Goal: Task Accomplishment & Management: Manage account settings

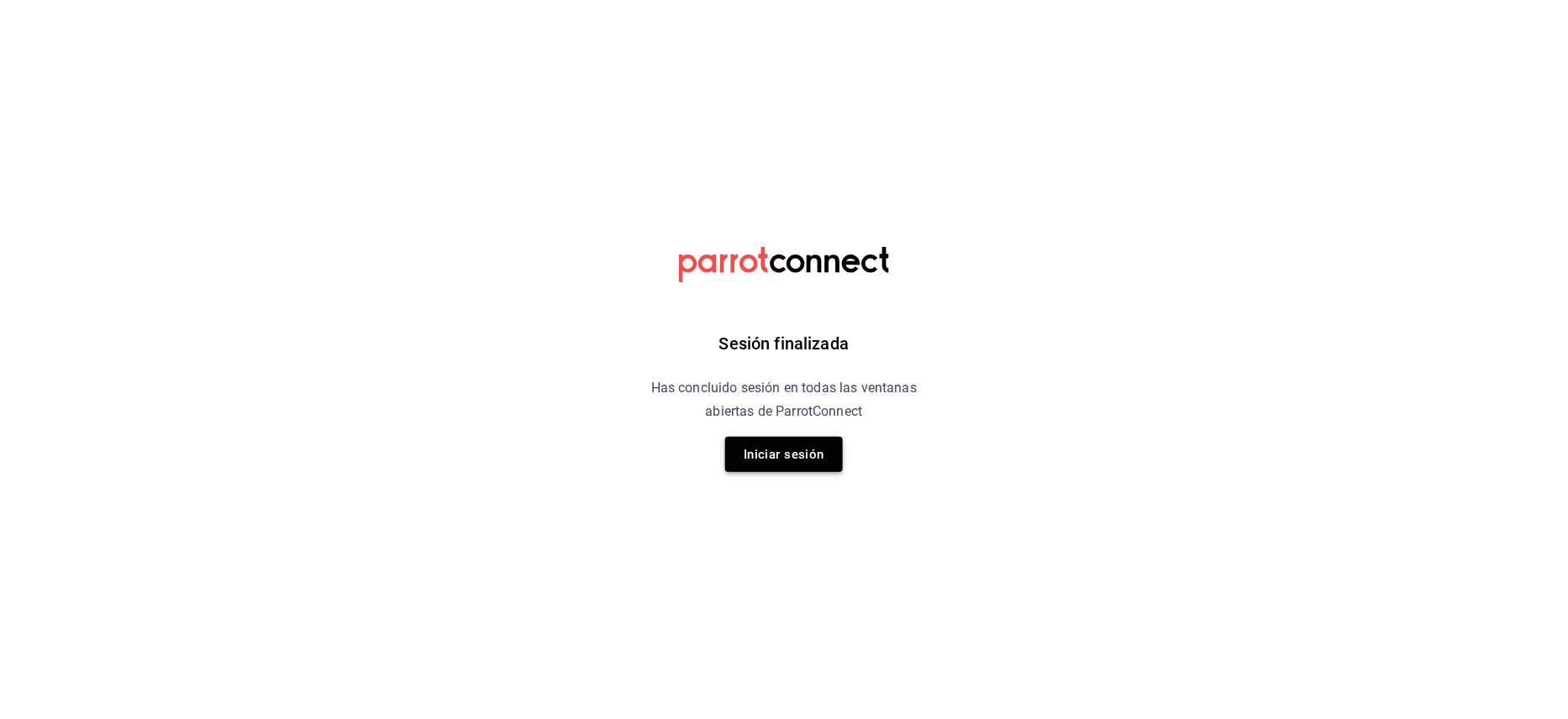
click at [795, 444] on button "Iniciar sesión" at bounding box center [784, 455] width 118 height 35
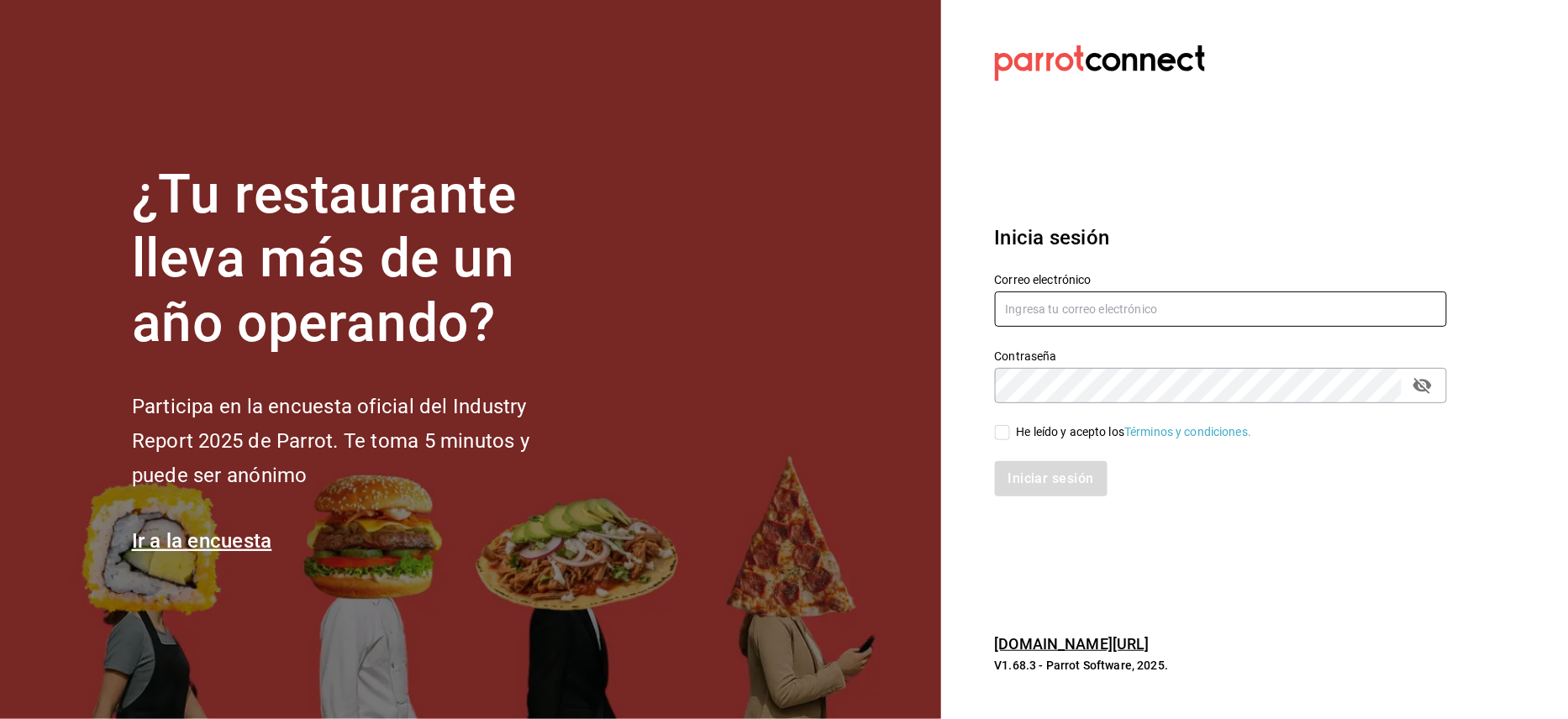
type input "jorge@oromo.mx"
click at [1003, 437] on input "He leído y acepto los Términos y condiciones." at bounding box center [1002, 433] width 15 height 15
checkbox input "true"
click at [1036, 481] on button "Iniciar sesión" at bounding box center [1052, 478] width 114 height 35
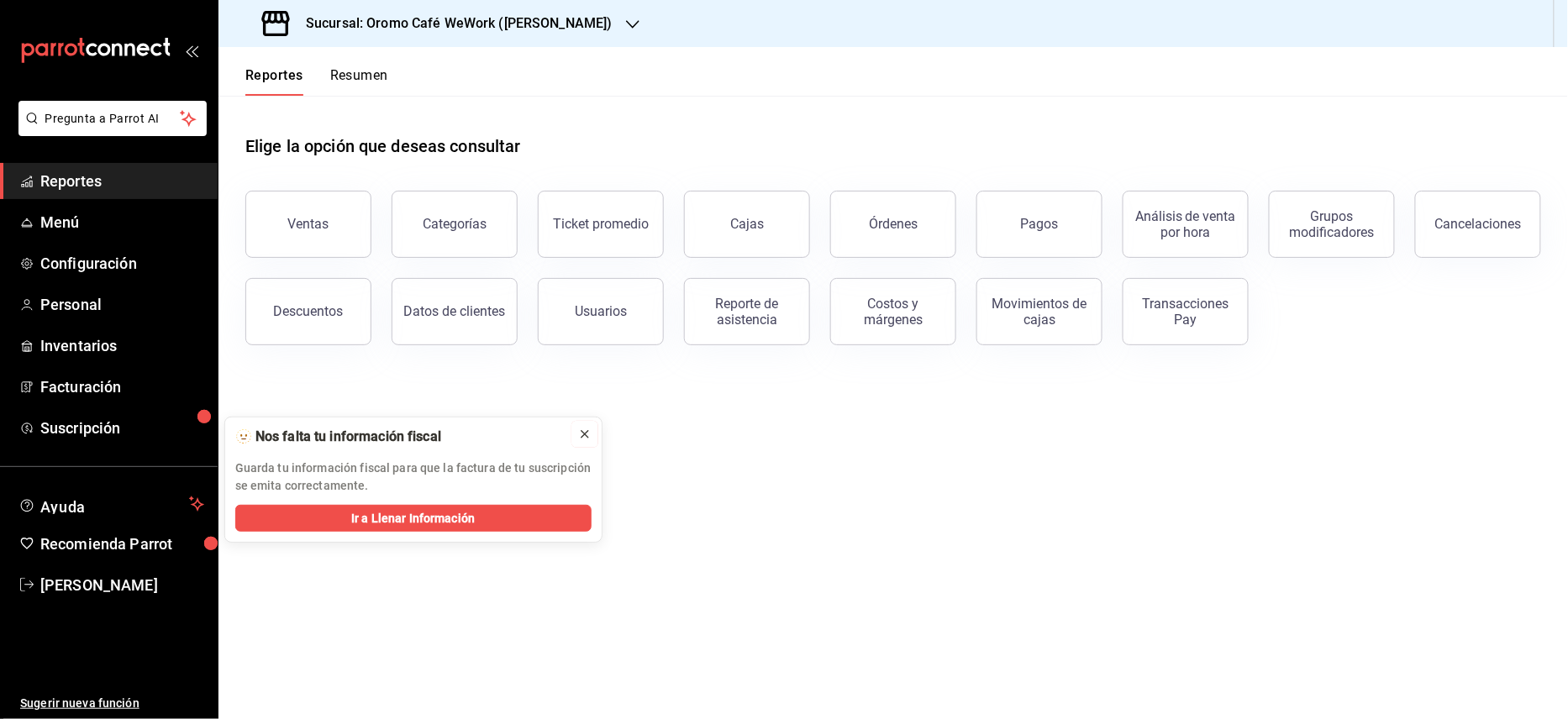
click at [587, 434] on icon at bounding box center [585, 434] width 14 height 14
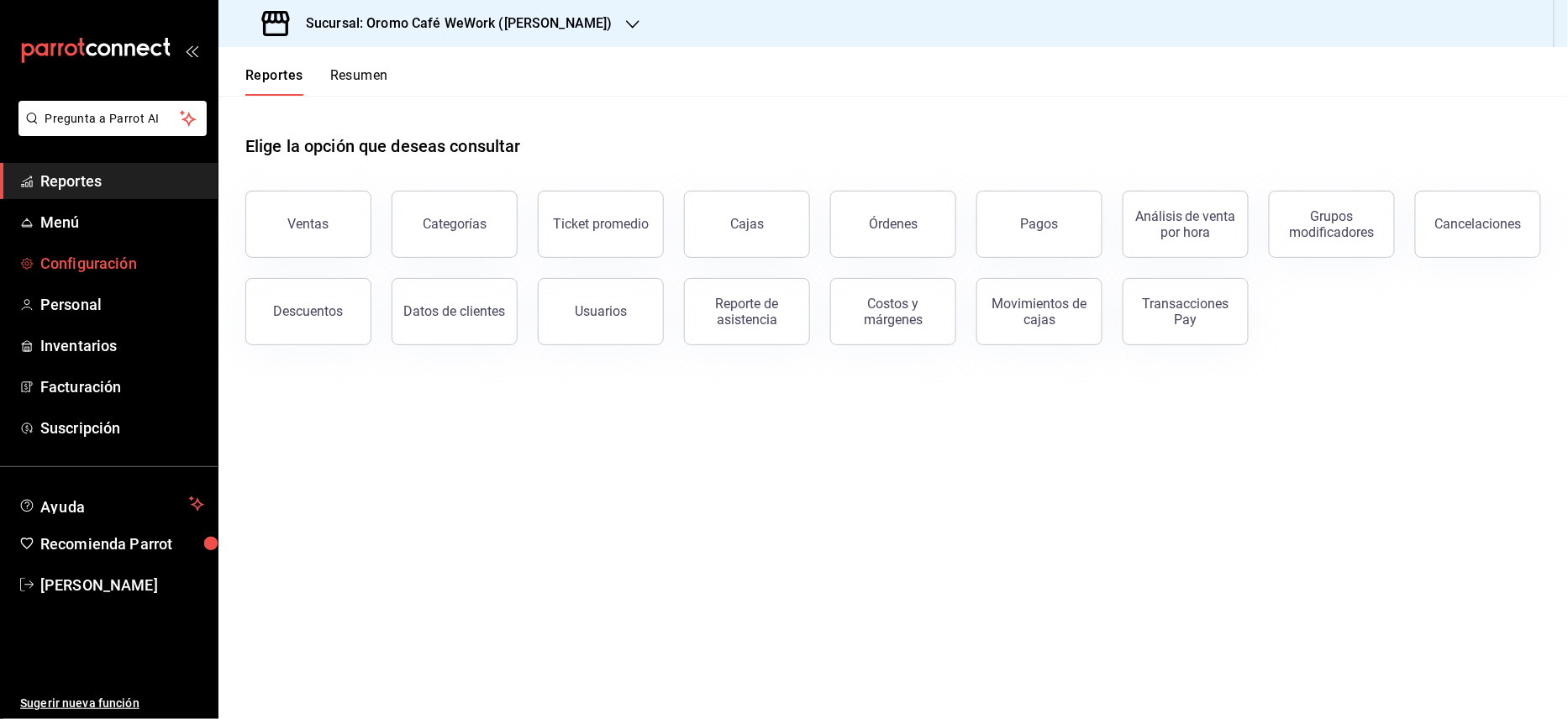
click at [119, 264] on span "Configuración" at bounding box center [122, 264] width 163 height 23
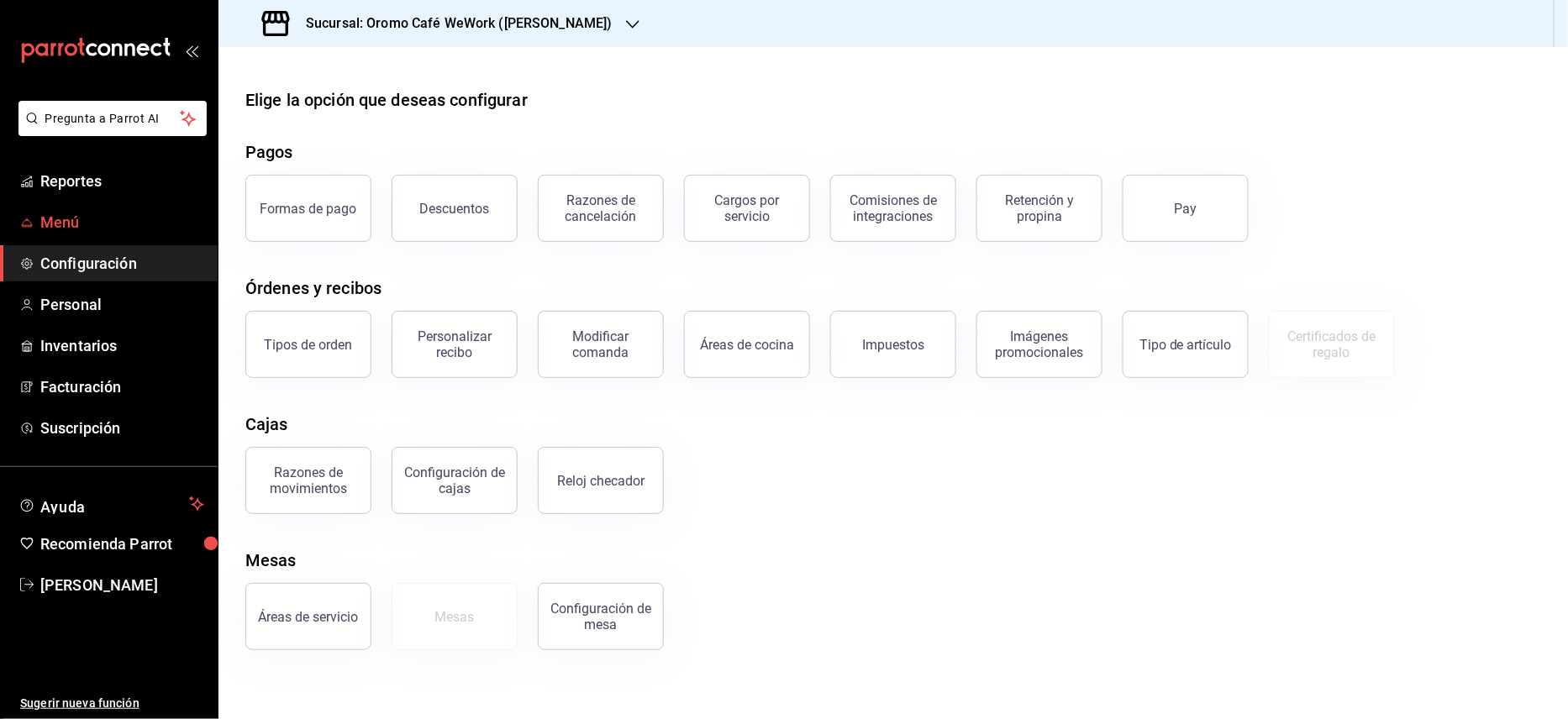
click at [83, 216] on span "Menú" at bounding box center [122, 222] width 163 height 23
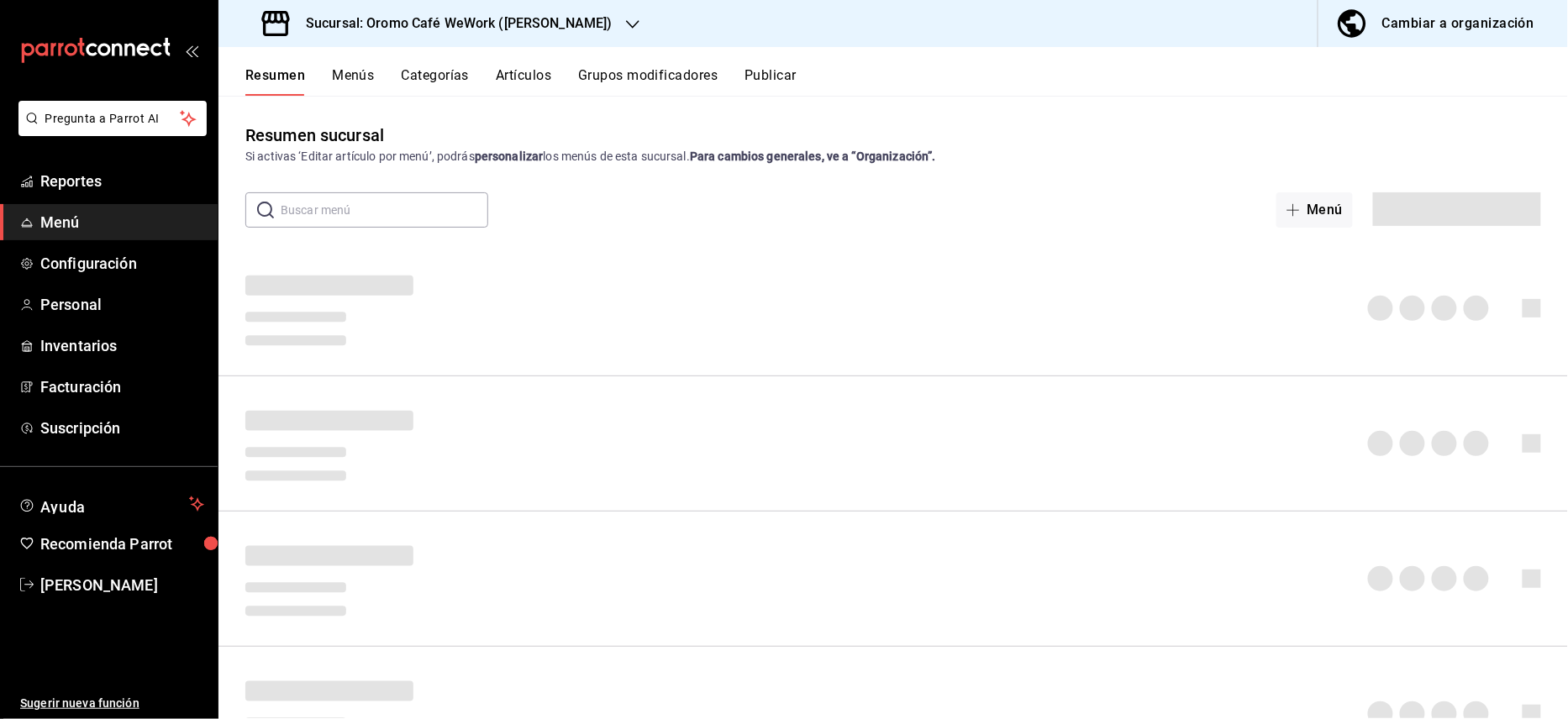
click at [536, 18] on h3 "Sucursal: Oromo Café WeWork ([PERSON_NAME])" at bounding box center [452, 24] width 320 height 20
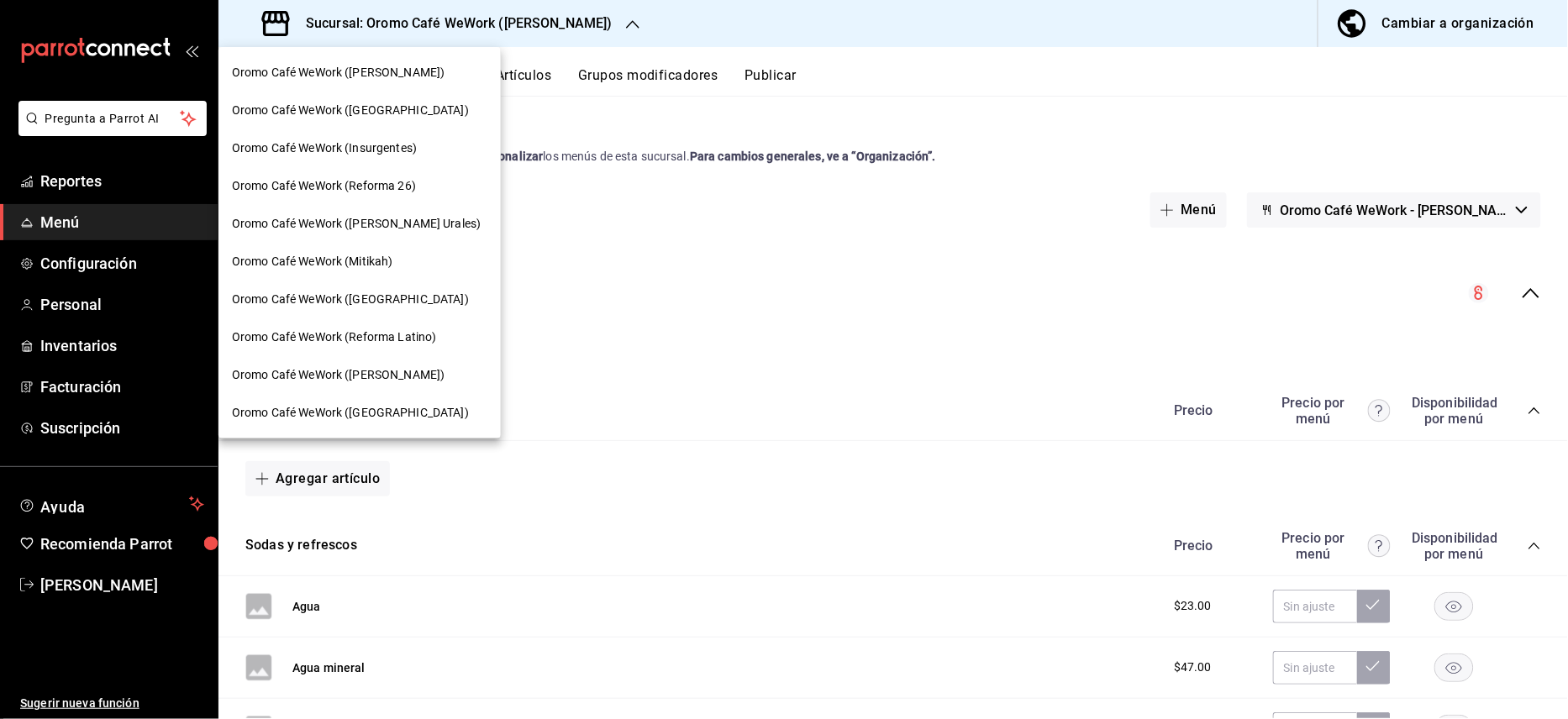
click at [393, 195] on div "Oromo Café WeWork (Reforma 26)" at bounding box center [360, 185] width 283 height 38
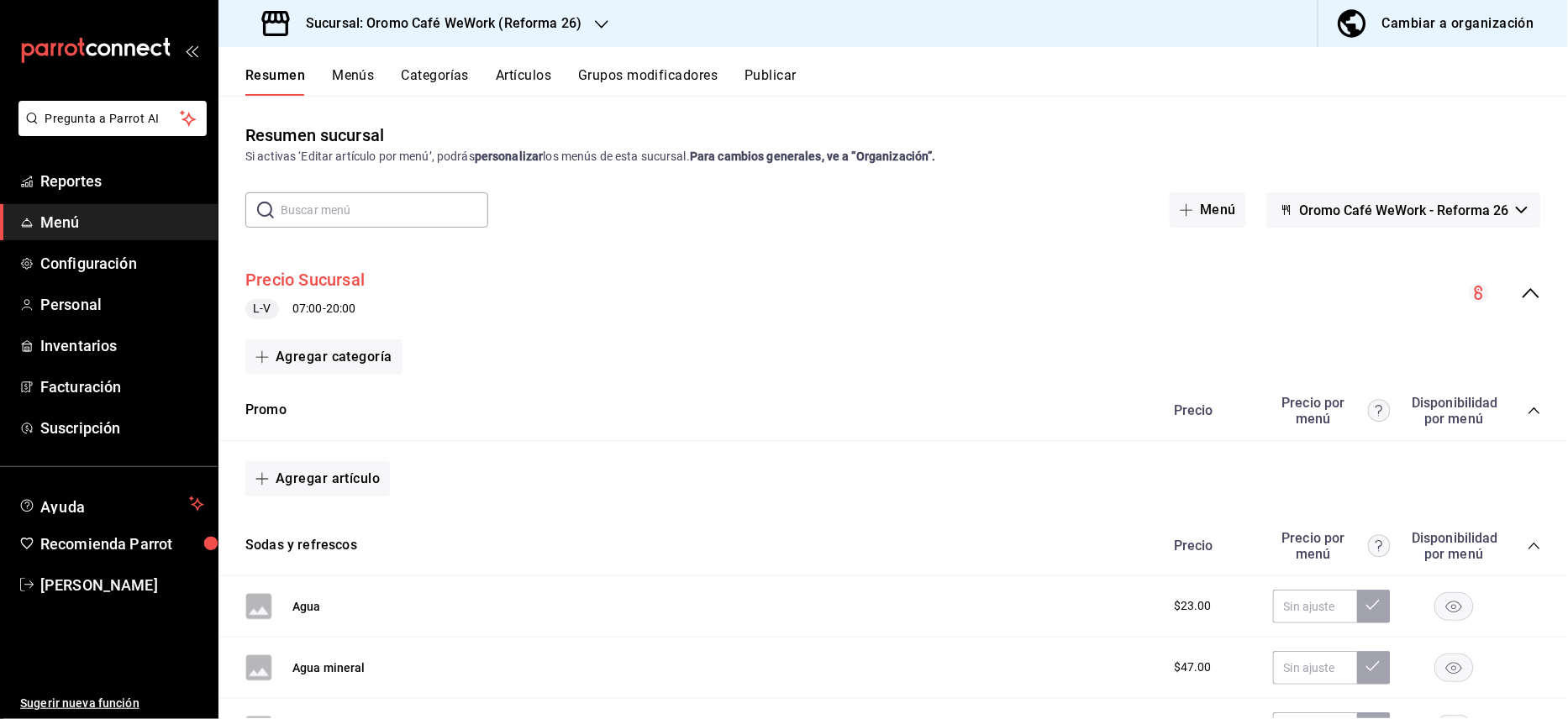
click at [348, 283] on button "Precio Sucursal" at bounding box center [305, 280] width 119 height 25
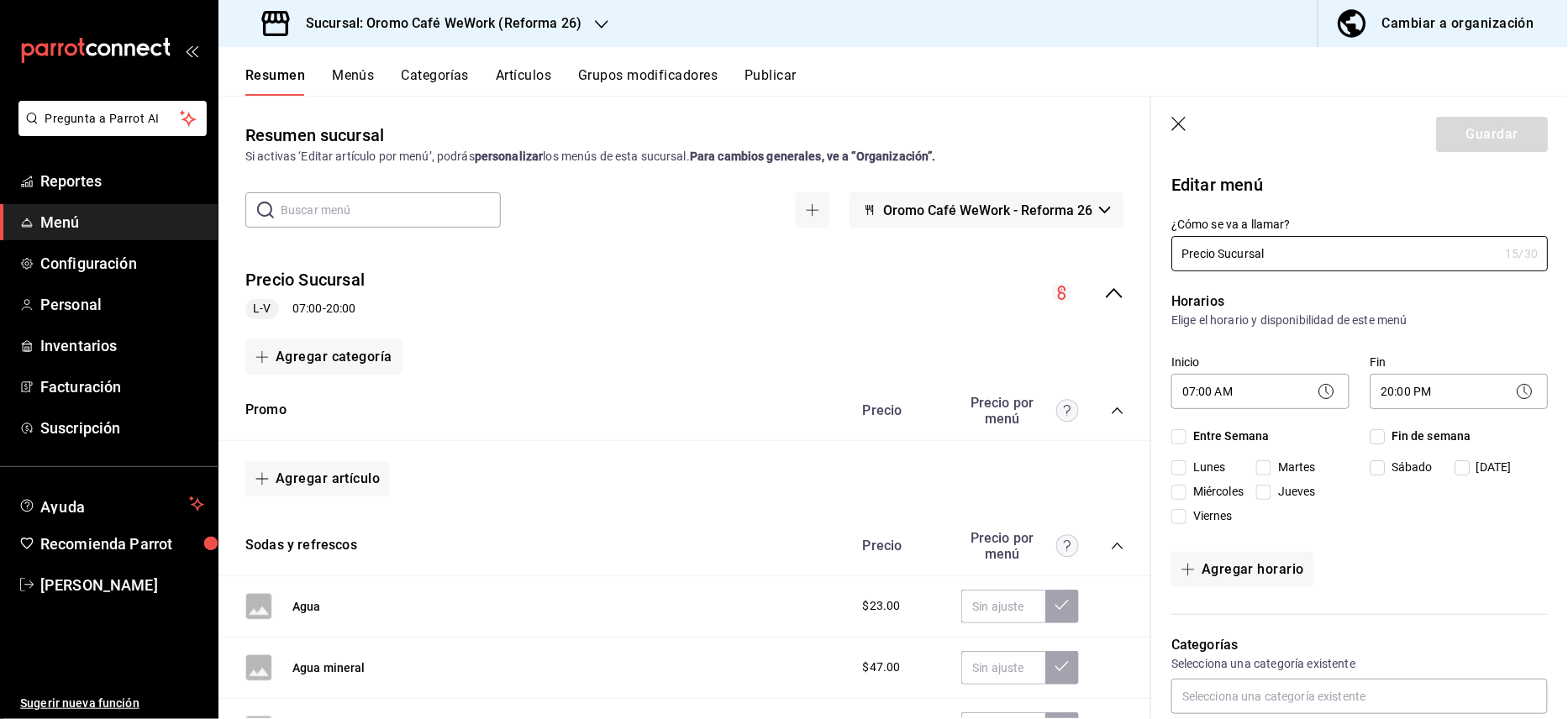
checkbox input "true"
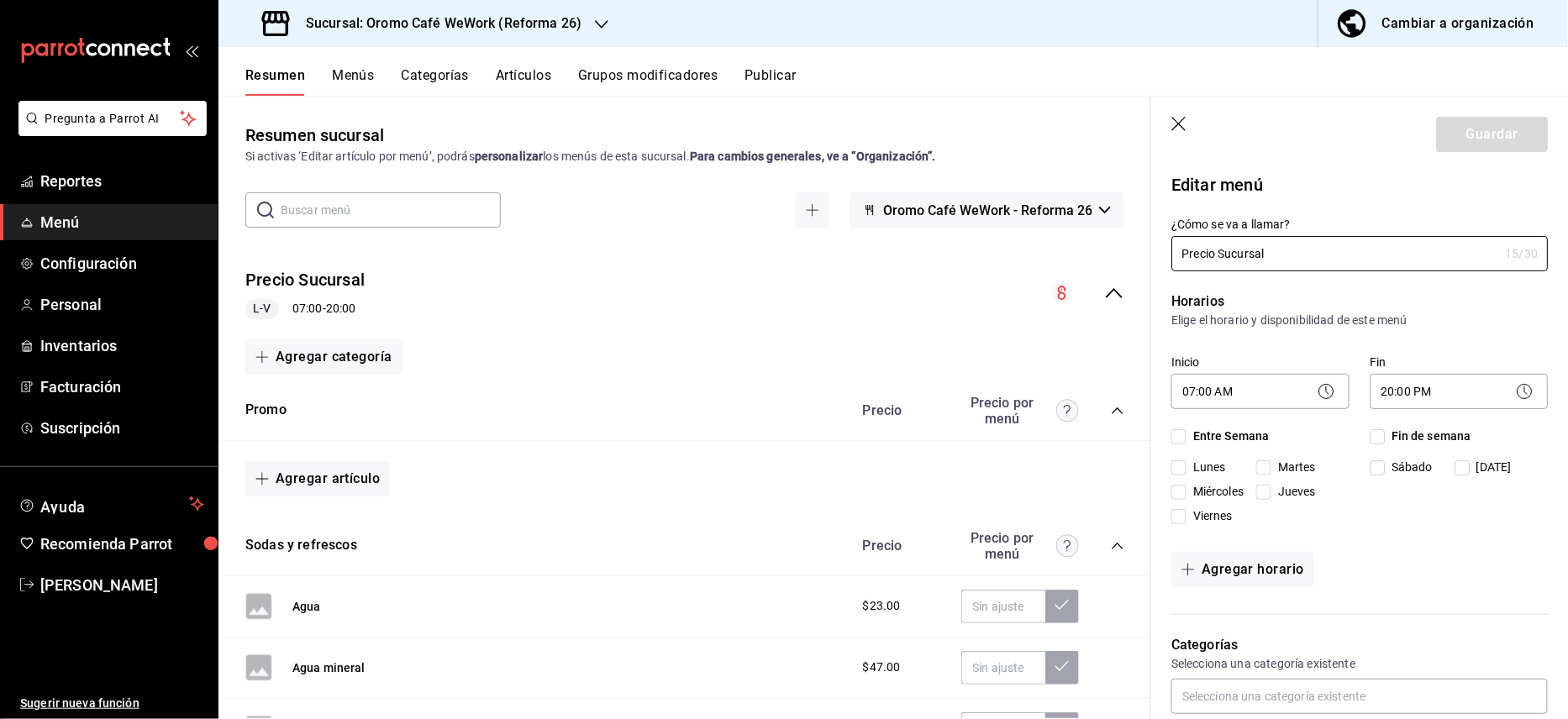
checkbox input "true"
click at [1197, 390] on body "Pregunta a Parrot AI Reportes Menú Configuración Personal Inventarios Facturaci…" at bounding box center [784, 359] width 1568 height 719
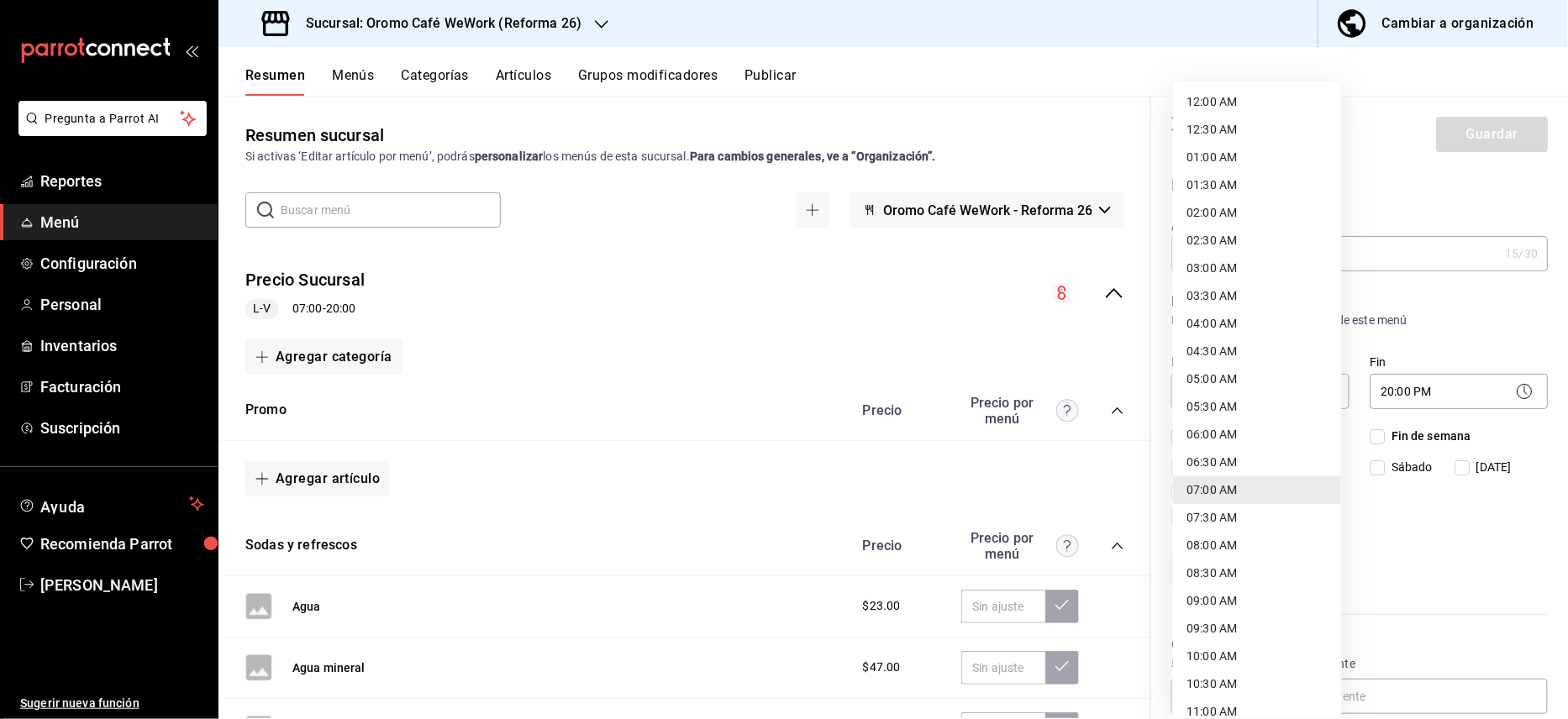
click at [1232, 461] on li "06:30 AM" at bounding box center [1257, 463] width 168 height 28
type input "06:30"
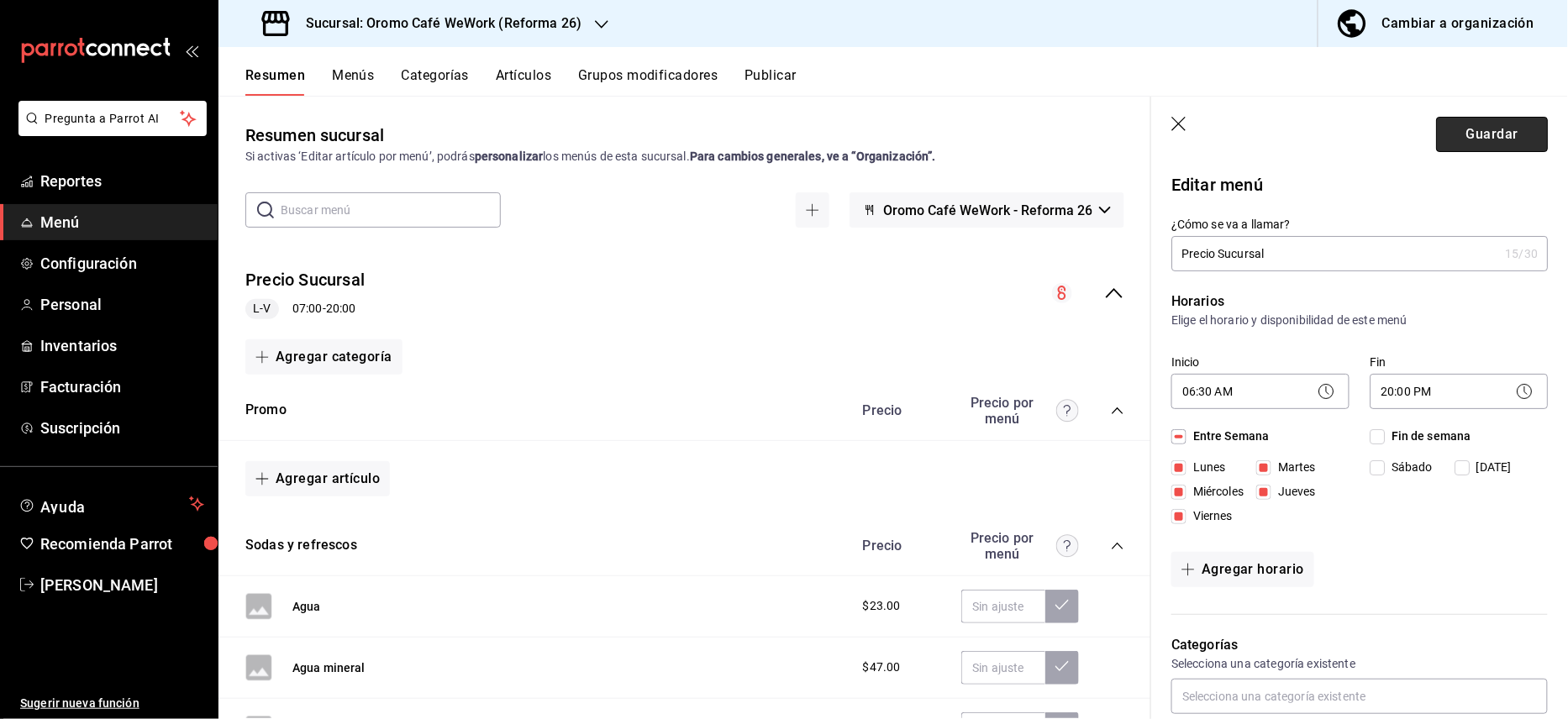
click at [1465, 148] on button "Guardar" at bounding box center [1492, 134] width 112 height 35
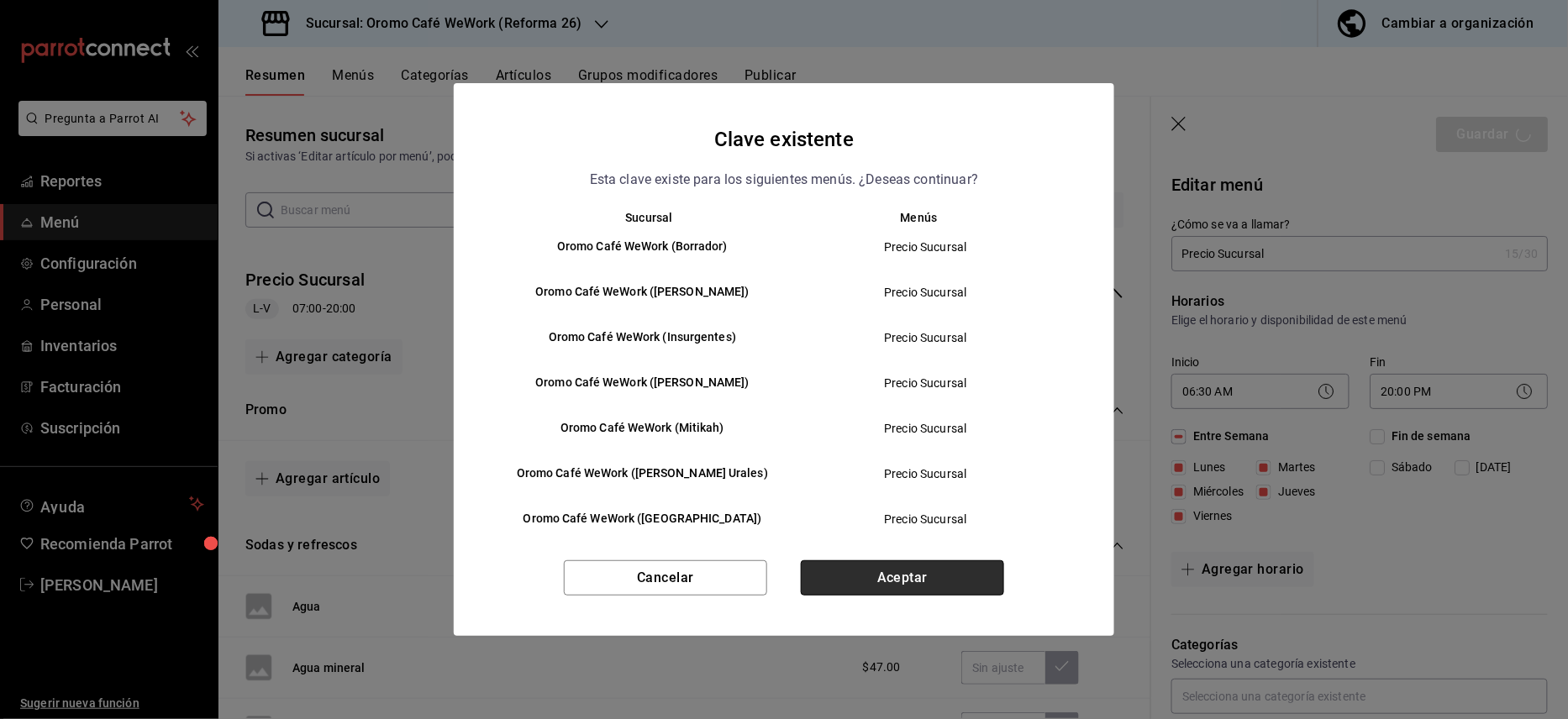
click at [942, 579] on button "Aceptar" at bounding box center [902, 578] width 203 height 35
